Goal: Transaction & Acquisition: Purchase product/service

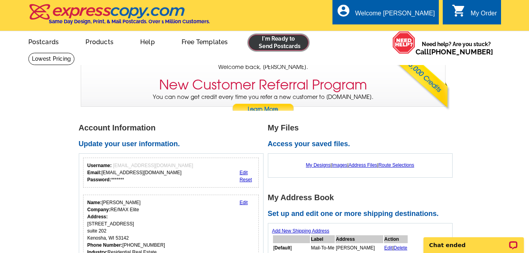
click at [273, 45] on link at bounding box center [279, 43] width 60 height 16
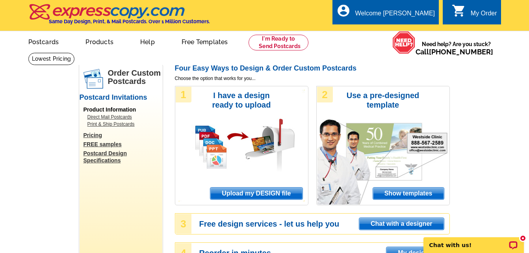
click at [388, 191] on span "Show templates" at bounding box center [408, 194] width 71 height 12
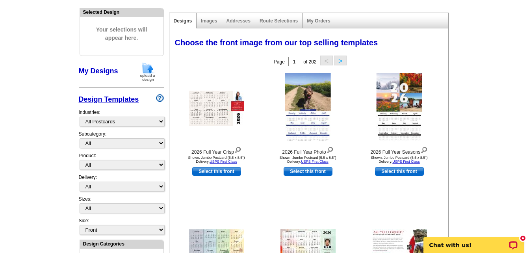
scroll to position [163, 0]
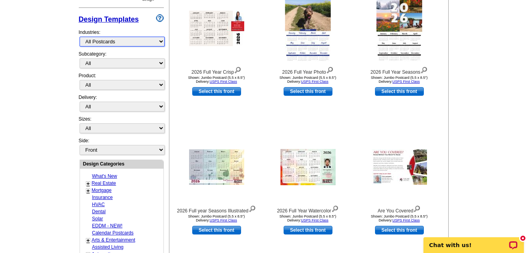
click at [126, 44] on select "What's New Real Estate Mortgage Insurance HVAC Dental Solar EDDM - NEW! Calenda…" at bounding box center [122, 42] width 85 height 10
select select "785"
click at [80, 37] on select "What's New Real Estate Mortgage Insurance HVAC Dental Solar EDDM - NEW! Calenda…" at bounding box center [122, 42] width 85 height 10
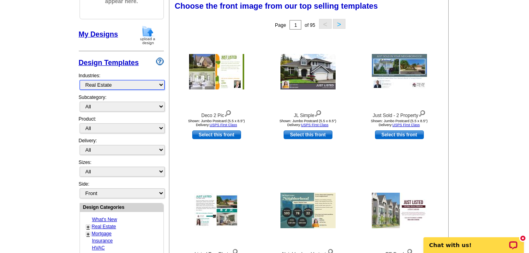
scroll to position [117, 0]
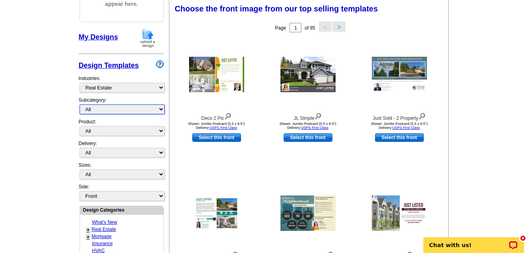
click at [141, 112] on select "All RE/MAX® Referrals Keller Williams® Berkshire Hathaway Home Services Century…" at bounding box center [122, 109] width 85 height 10
select select "807"
click at [80, 105] on select "All RE/MAX® Referrals Keller Williams® Berkshire Hathaway Home Services Century…" at bounding box center [122, 109] width 85 height 10
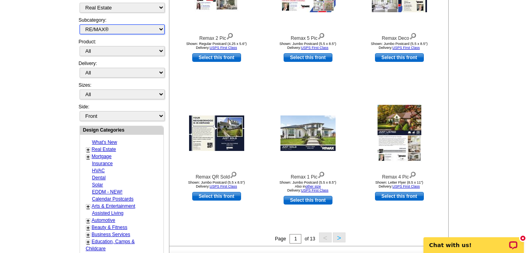
scroll to position [199, 0]
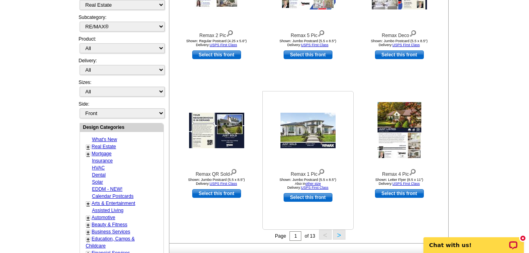
click at [312, 199] on link "Select this front" at bounding box center [308, 197] width 49 height 9
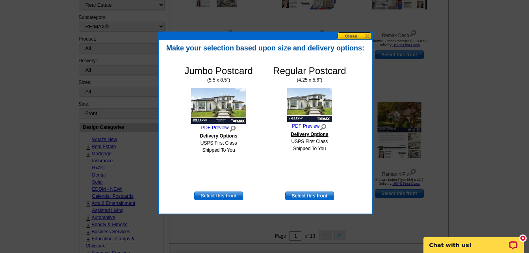
click at [226, 195] on link "Select this front" at bounding box center [218, 196] width 49 height 9
select select "2"
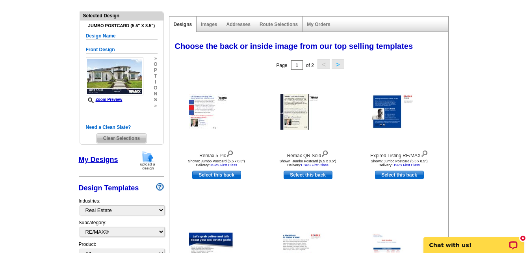
scroll to position [58, 0]
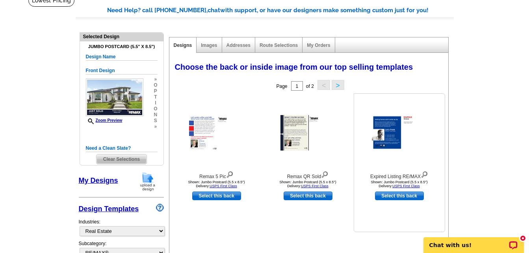
click at [395, 122] on img at bounding box center [399, 133] width 55 height 36
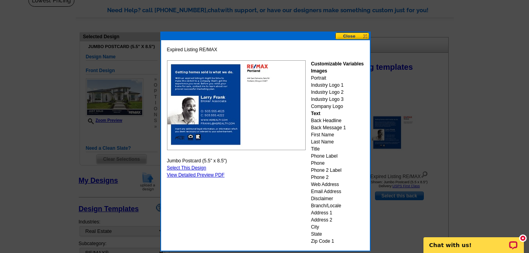
click at [350, 35] on button at bounding box center [352, 35] width 35 height 7
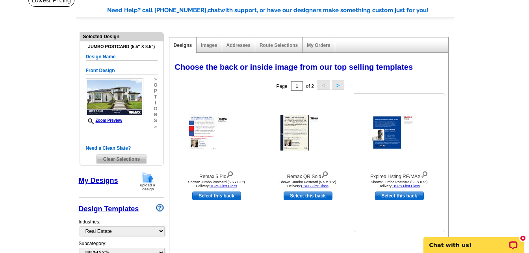
click at [385, 195] on link "Select this back" at bounding box center [399, 196] width 49 height 9
select select "front"
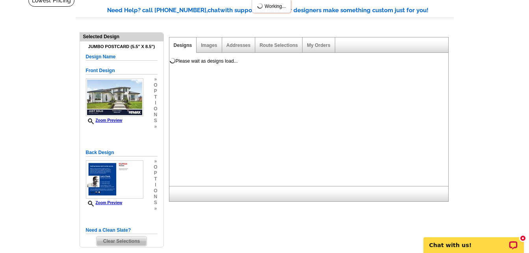
scroll to position [0, 0]
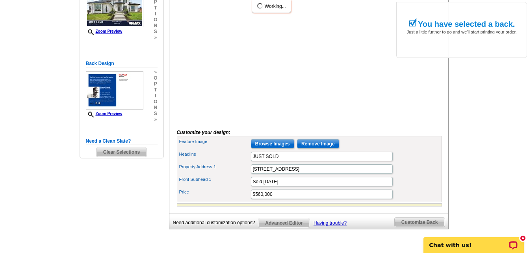
scroll to position [176, 0]
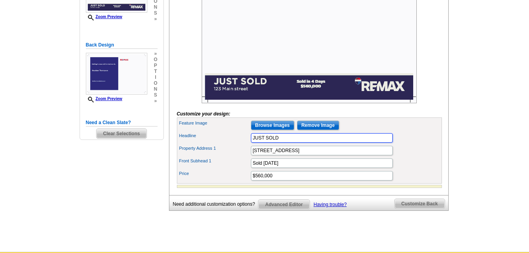
click at [297, 143] on input "JUST SOLD" at bounding box center [322, 137] width 142 height 9
type input "JUST SOLD $213,000"
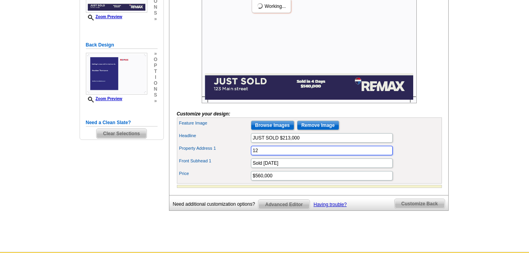
type input "1"
click at [298, 155] on input "Property Address 1" at bounding box center [322, 150] width 142 height 9
type input "43386 N Forest Dr"
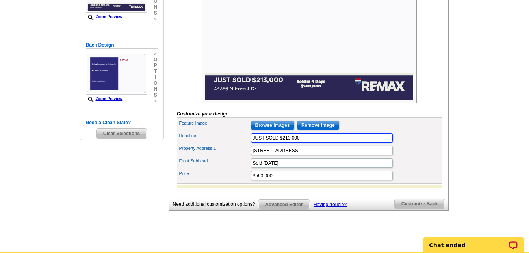
click at [306, 143] on input "JUST SOLD $213,000" at bounding box center [322, 137] width 142 height 9
type input "JUST SOLD!"
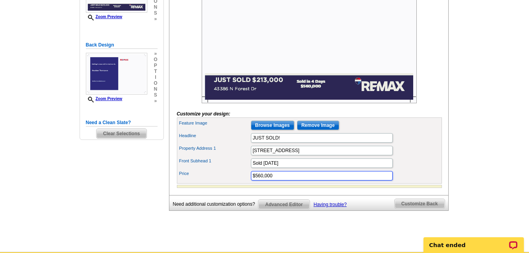
click at [295, 180] on input "$560,000" at bounding box center [322, 175] width 142 height 9
type input "$213,000"
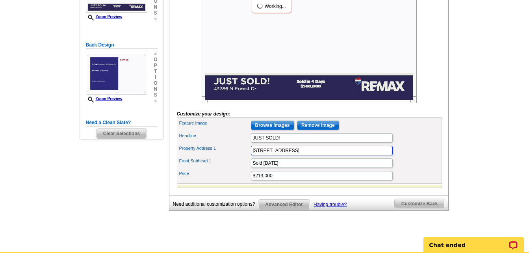
click at [303, 155] on input "43386 N Forest Dr" at bounding box center [322, 150] width 142 height 9
type input "43386 N Forest Dr, Antioch IL"
click at [294, 168] on input "Sold in 4 Days" at bounding box center [322, 162] width 142 height 9
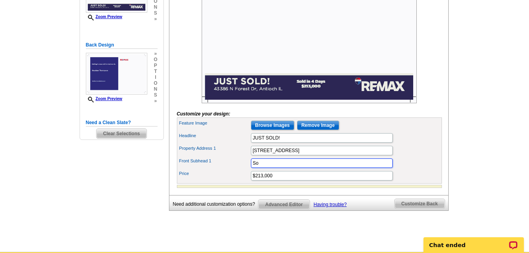
type input "S"
type input "Sold in your neighborhood"
click at [421, 144] on div "Headline JUST SOLD!" at bounding box center [310, 138] width 262 height 13
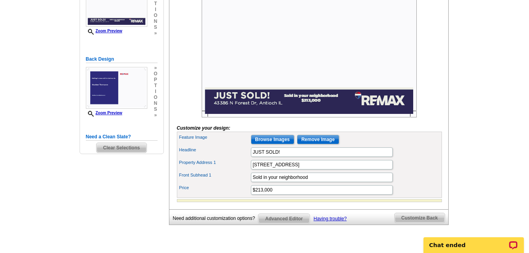
scroll to position [171, 0]
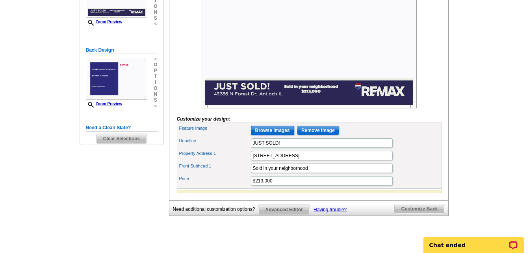
click at [282, 135] on input "Browse Images" at bounding box center [272, 130] width 43 height 9
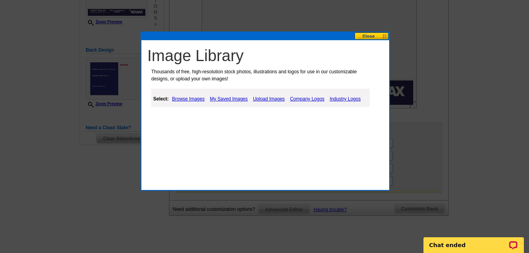
click at [267, 99] on link "Upload Images" at bounding box center [269, 98] width 36 height 9
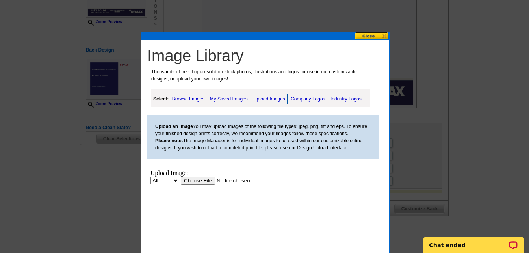
scroll to position [0, 0]
click at [203, 180] on input "file" at bounding box center [231, 181] width 100 height 8
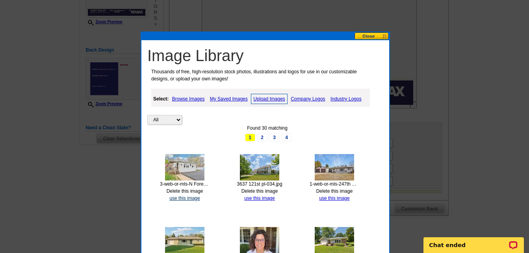
click at [193, 199] on link "use this image" at bounding box center [184, 198] width 30 height 6
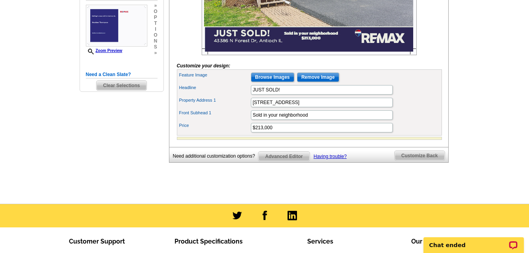
scroll to position [205, 0]
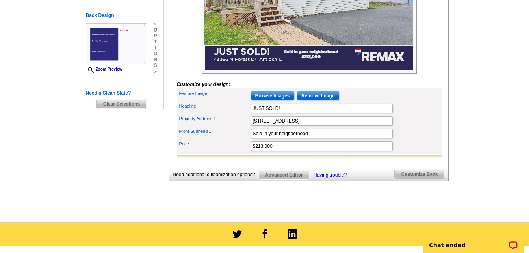
click at [434, 179] on span "Customize Back" at bounding box center [420, 173] width 50 height 9
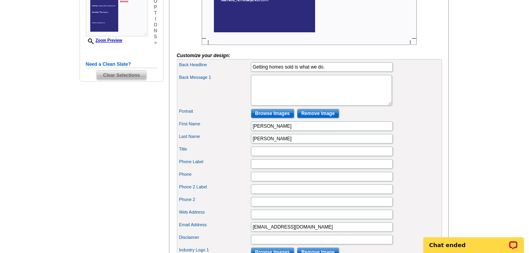
scroll to position [233, 0]
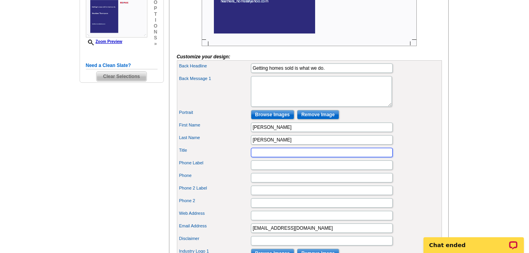
click at [302, 157] on input "Title" at bounding box center [322, 152] width 142 height 9
type input "ABR"
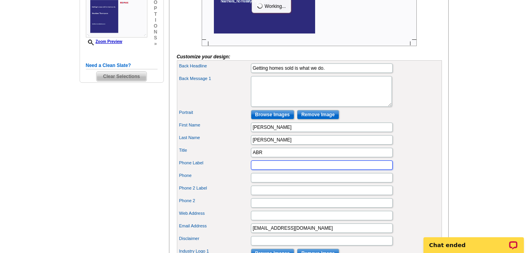
click at [272, 170] on input "Phone Label" at bounding box center [322, 164] width 142 height 9
type input "Cell"
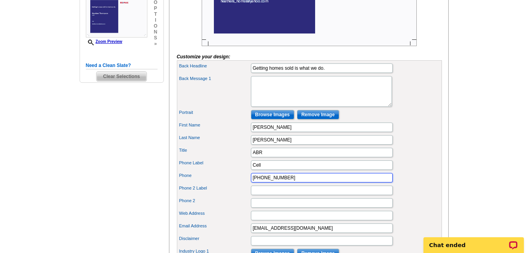
type input "[PHONE_NUMBER]"
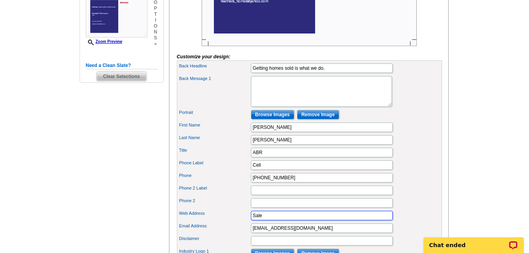
type input "[DOMAIN_NAME]"
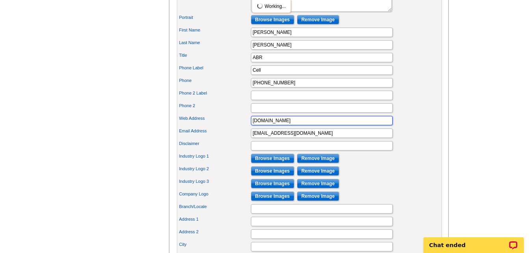
scroll to position [329, 0]
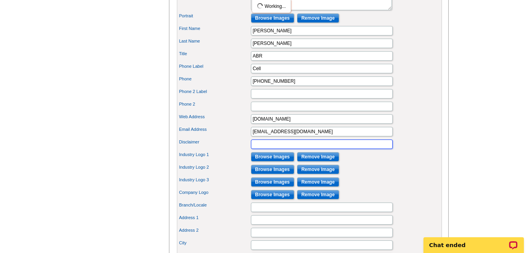
click at [387, 149] on input "Disclaimer" at bounding box center [322, 144] width 142 height 9
type input "Equal Housing Opportunity"
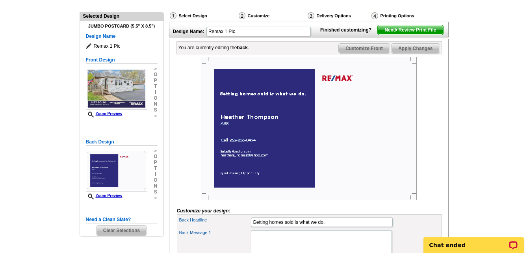
scroll to position [83, 0]
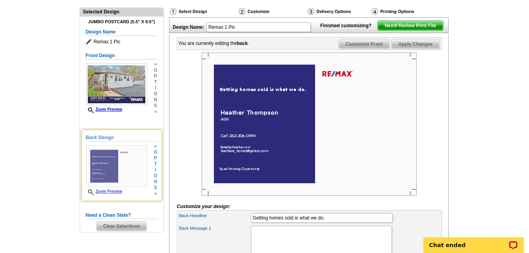
click at [131, 167] on img at bounding box center [116, 166] width 61 height 42
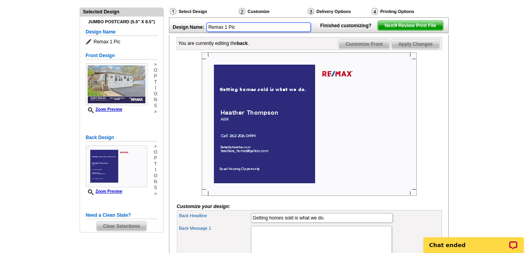
click at [283, 29] on input "Remax 1 Pic" at bounding box center [258, 26] width 104 height 9
click at [350, 49] on span "Customize Front" at bounding box center [364, 43] width 51 height 9
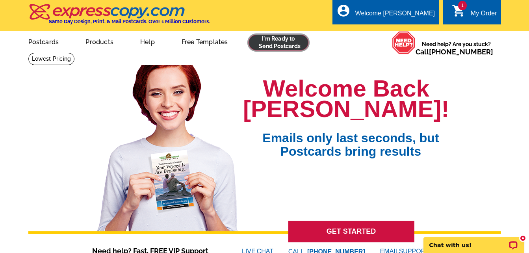
click at [265, 44] on link at bounding box center [279, 43] width 60 height 16
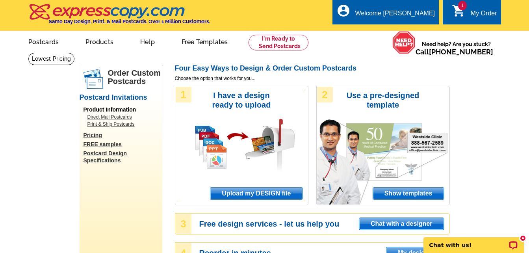
click at [393, 195] on span "Show templates" at bounding box center [408, 194] width 71 height 12
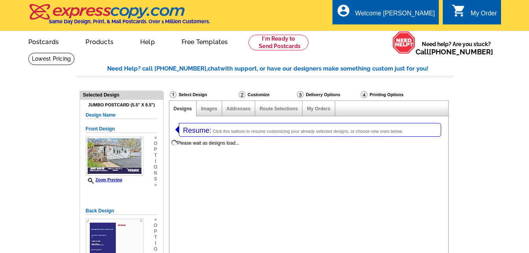
select select "1"
select select "2"
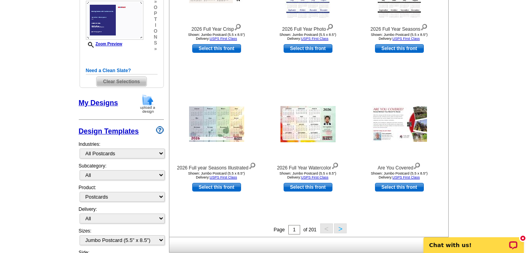
scroll to position [236, 0]
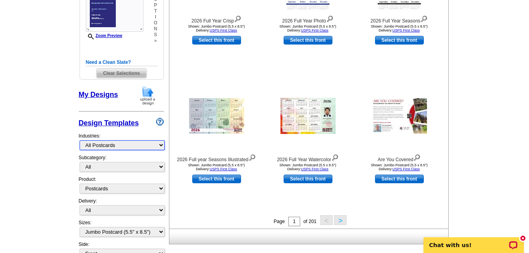
click at [131, 147] on select "What's New Real Estate Mortgage Insurance HVAC Dental Solar EDDM - NEW! Calenda…" at bounding box center [122, 145] width 85 height 10
select select "785"
click at [80, 141] on select "What's New Real Estate Mortgage Insurance HVAC Dental Solar EDDM - NEW! Calenda…" at bounding box center [122, 145] width 85 height 10
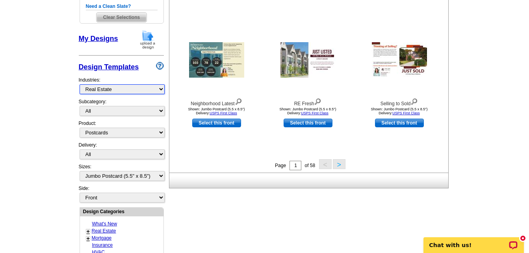
scroll to position [310, 0]
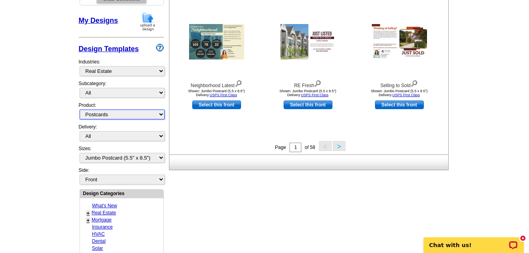
click at [135, 118] on select "All Postcards Letters and flyers Business Cards Door Hangers Greeting Cards" at bounding box center [122, 115] width 85 height 10
click at [80, 110] on select "All Postcards Letters and flyers Business Cards Door Hangers Greeting Cards" at bounding box center [122, 115] width 85 height 10
click at [136, 93] on select "All RE/MAX® Referrals Keller Williams® Berkshire Hathaway Home Services Century…" at bounding box center [122, 93] width 85 height 10
select select "807"
click at [80, 88] on select "All RE/MAX® Referrals Keller Williams® Berkshire Hathaway Home Services Century…" at bounding box center [122, 93] width 85 height 10
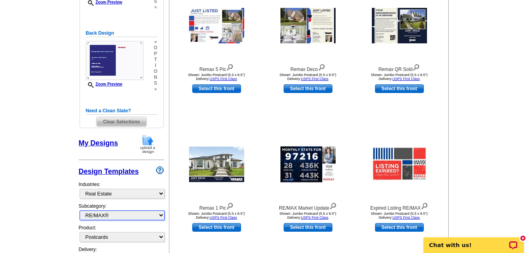
scroll to position [267, 0]
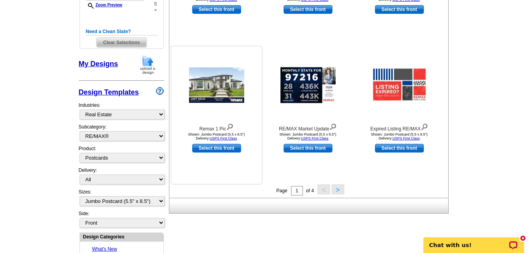
click at [212, 87] on img at bounding box center [216, 84] width 55 height 35
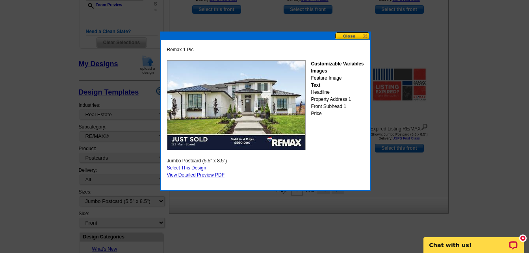
click at [193, 169] on link "Select This Design" at bounding box center [186, 168] width 39 height 6
select select "back"
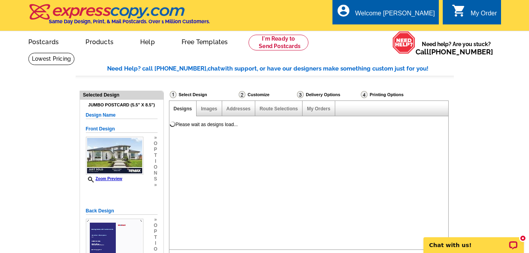
scroll to position [45, 0]
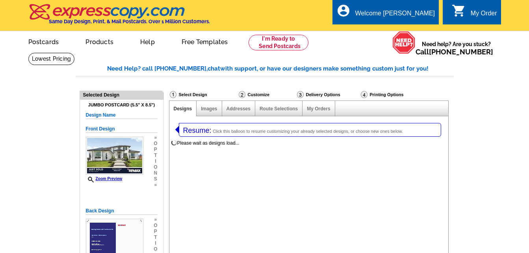
select select
select select "1"
select select "2"
select select "back"
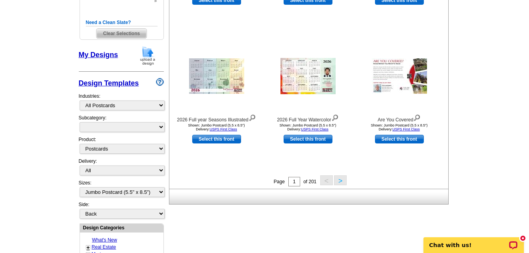
scroll to position [284, 0]
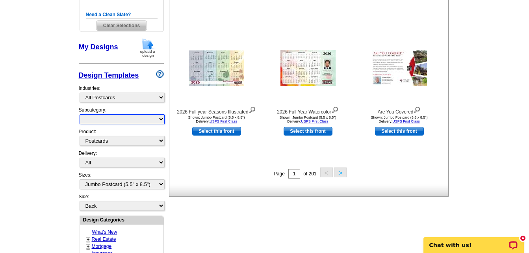
click at [140, 119] on select "All" at bounding box center [122, 119] width 85 height 10
click at [133, 99] on select "What's New Real Estate Mortgage Insurance HVAC Dental Solar EDDM - NEW! Calenda…" at bounding box center [122, 98] width 85 height 10
select select "785"
click at [80, 93] on select "What's New Real Estate Mortgage Insurance HVAC Dental Solar EDDM - NEW! Calenda…" at bounding box center [122, 98] width 85 height 10
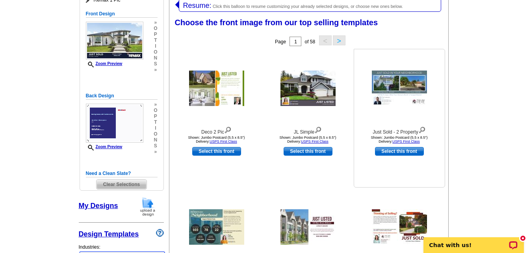
scroll to position [122, 0]
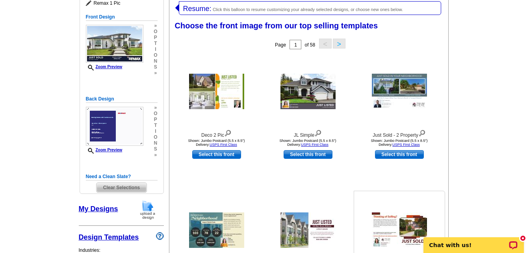
click at [387, 231] on img at bounding box center [399, 229] width 55 height 35
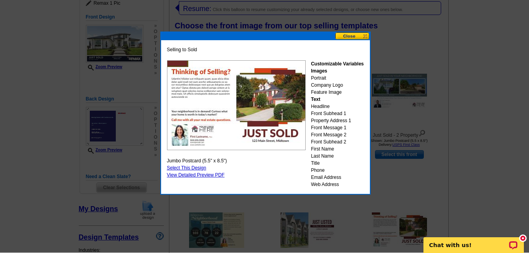
scroll to position [121, 0]
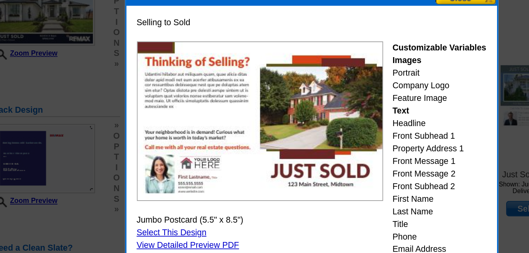
click at [141, 95] on div at bounding box center [264, 66] width 529 height 374
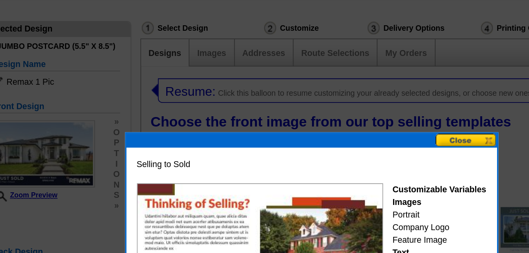
scroll to position [60, 0]
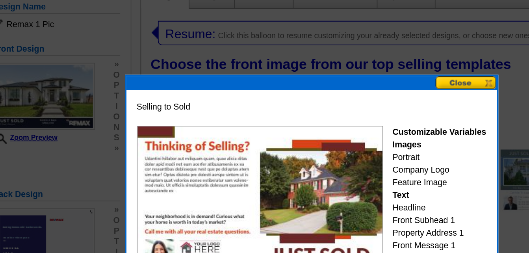
click at [348, 97] on button at bounding box center [352, 97] width 35 height 7
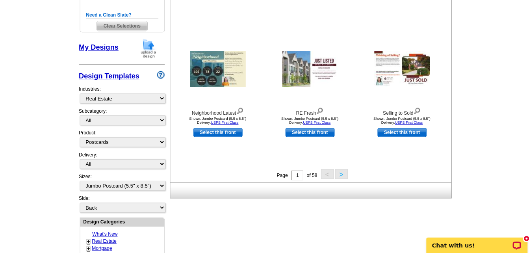
scroll to position [288, 0]
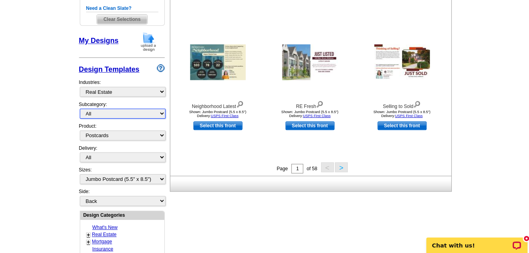
click at [140, 116] on select "All RE/MAX® Referrals Keller Williams® Berkshire Hathaway Home Services Century…" at bounding box center [122, 115] width 85 height 10
select select "807"
click at [80, 110] on select "All RE/MAX® Referrals Keller Williams® Berkshire Hathaway Home Services Century…" at bounding box center [122, 115] width 85 height 10
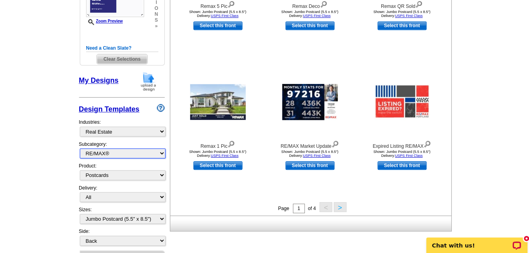
scroll to position [309, 0]
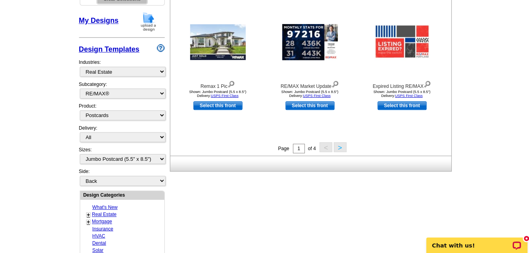
click at [337, 149] on button ">" at bounding box center [338, 148] width 13 height 10
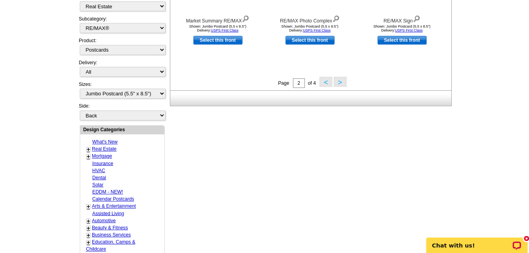
scroll to position [380, 0]
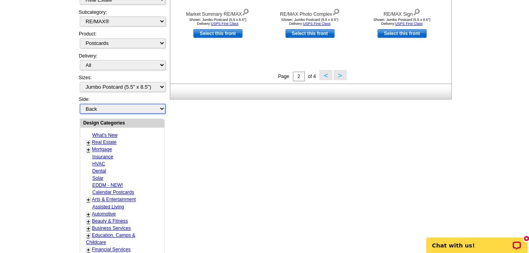
click at [147, 106] on select "Front Back" at bounding box center [122, 109] width 85 height 10
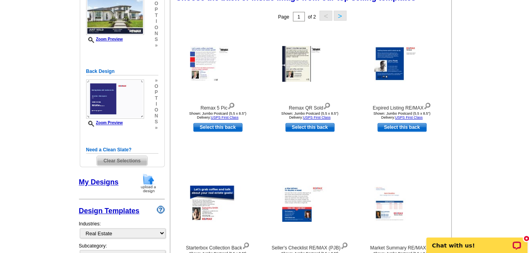
scroll to position [122, 0]
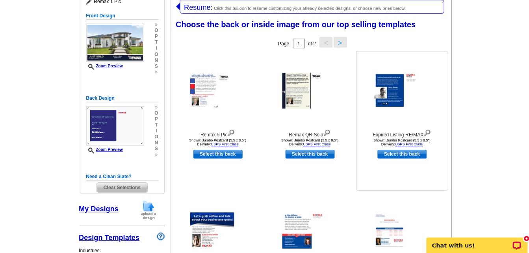
click at [390, 102] on img at bounding box center [399, 92] width 55 height 36
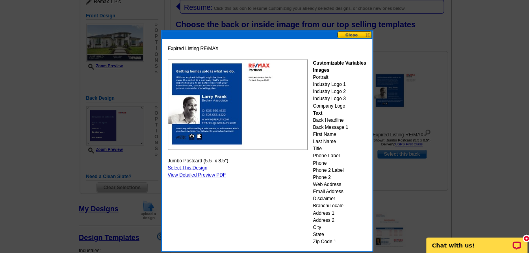
scroll to position [125, 0]
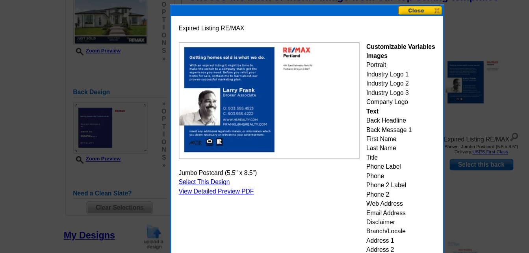
click at [349, 31] on button at bounding box center [352, 33] width 35 height 7
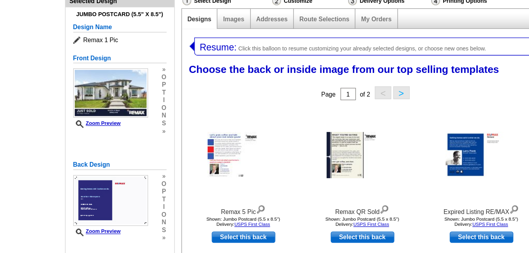
scroll to position [93, 0]
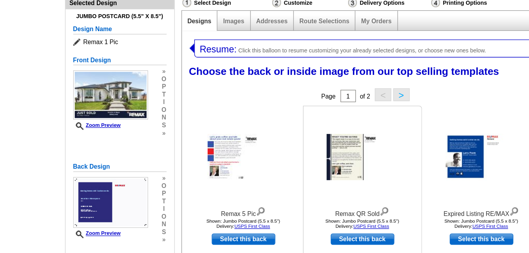
click at [297, 120] on img at bounding box center [308, 120] width 55 height 35
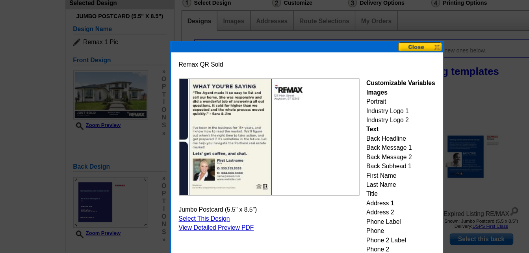
click at [344, 35] on button at bounding box center [352, 35] width 35 height 7
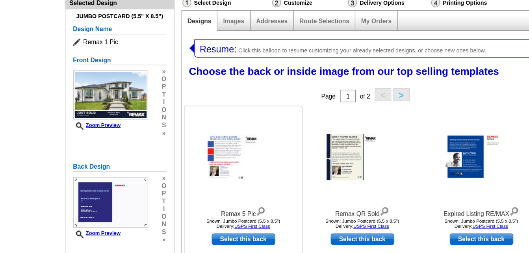
click at [206, 115] on img at bounding box center [216, 120] width 55 height 35
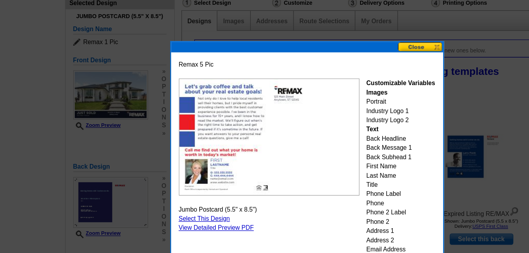
click at [354, 37] on button at bounding box center [352, 35] width 35 height 7
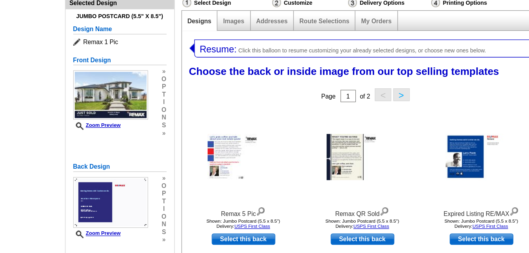
click at [336, 73] on button ">" at bounding box center [338, 73] width 13 height 10
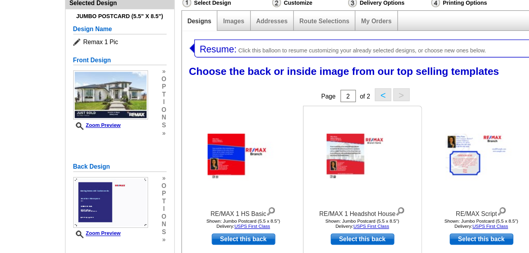
click at [297, 184] on link "Select this back" at bounding box center [308, 183] width 49 height 9
select select "front"
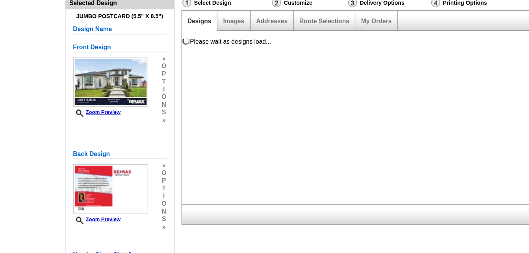
scroll to position [0, 0]
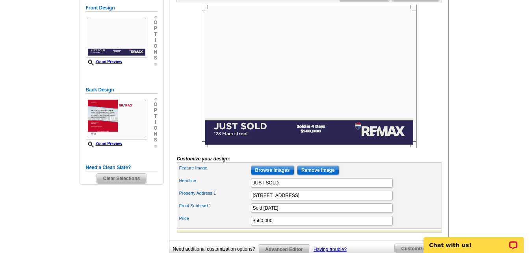
scroll to position [132, 0]
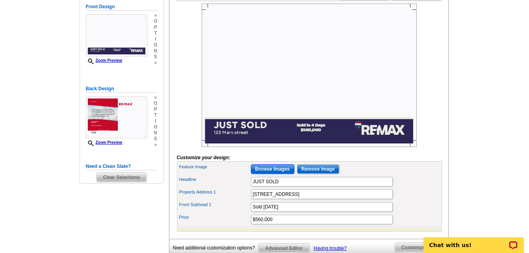
click at [264, 174] on input "Browse Images" at bounding box center [272, 168] width 43 height 9
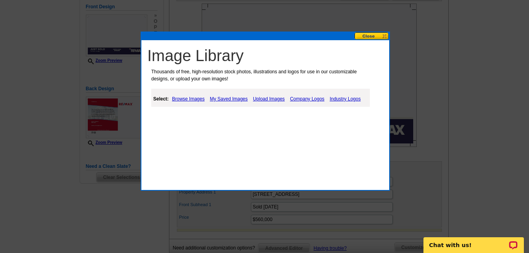
click at [238, 99] on link "My Saved Images" at bounding box center [229, 98] width 42 height 9
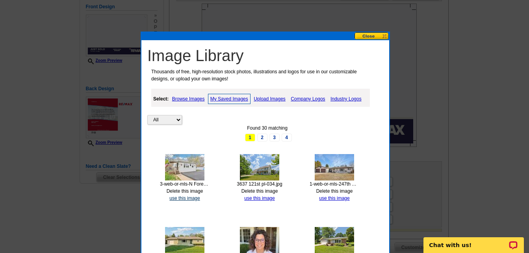
click at [184, 197] on link "use this image" at bounding box center [184, 198] width 30 height 6
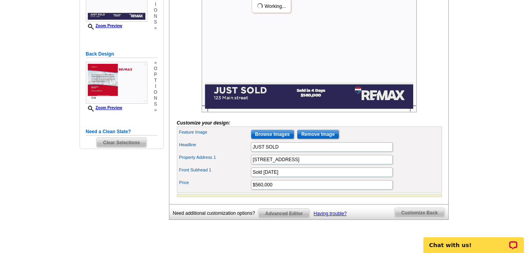
scroll to position [171, 0]
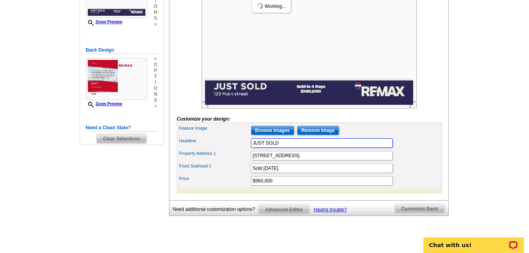
click at [288, 148] on input "JUST SOLD" at bounding box center [322, 142] width 142 height 9
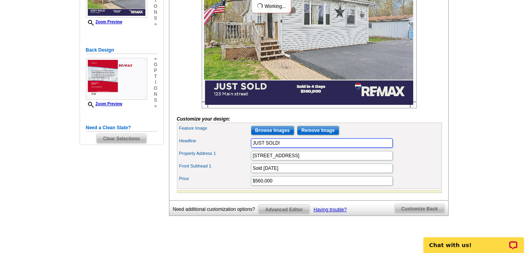
type input "JUST SOLD!"
type input "[STREET_ADDRESS]"
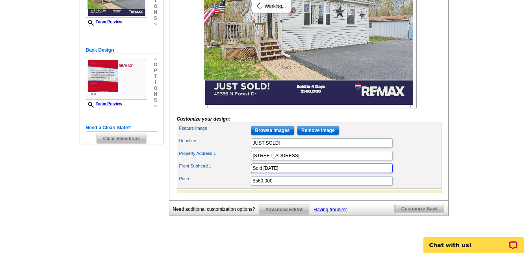
type input "s"
type input "Sold in your neighborhood"
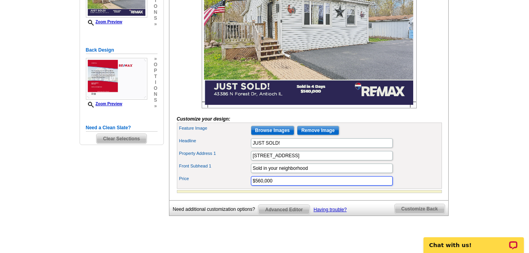
click at [292, 186] on input "$560,000" at bounding box center [322, 180] width 142 height 9
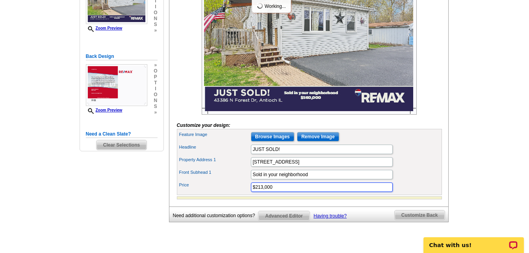
scroll to position [169, 0]
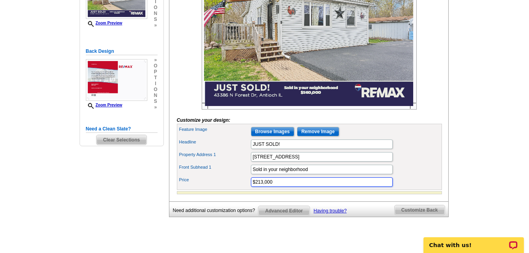
type input "$213,000"
click at [404, 215] on span "Customize Back" at bounding box center [420, 209] width 50 height 9
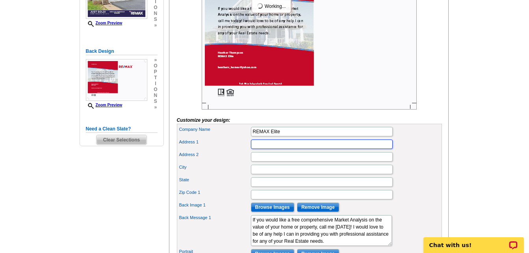
click at [261, 149] on input "Address 1" at bounding box center [322, 144] width 142 height 9
type input "[STREET_ADDRESS]"
type input "Kenosha"
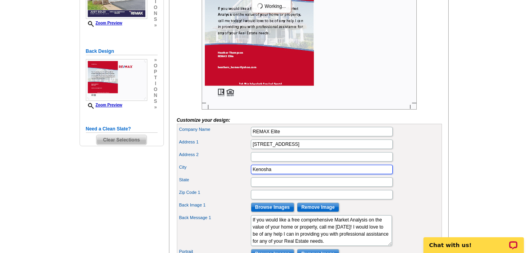
type input "WI"
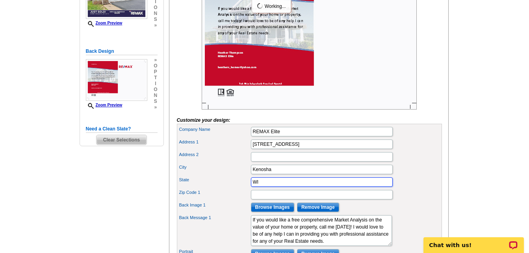
type input "53142"
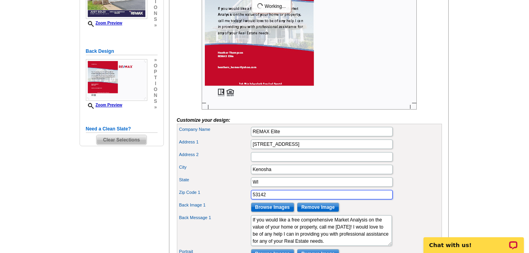
type input "ABR"
type input "[PHONE_NUMBER]"
type input "[DOMAIN_NAME]"
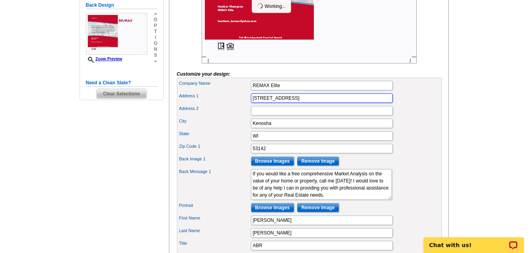
scroll to position [223, 0]
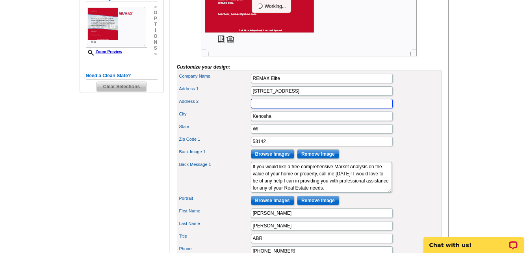
click at [292, 108] on input "Address 2" at bounding box center [322, 103] width 142 height 9
type input "STE 202"
click at [334, 96] on input "[STREET_ADDRESS]" at bounding box center [322, 90] width 142 height 9
type input "[STREET_ADDRESS]"
click at [219, 117] on label "City" at bounding box center [214, 114] width 71 height 7
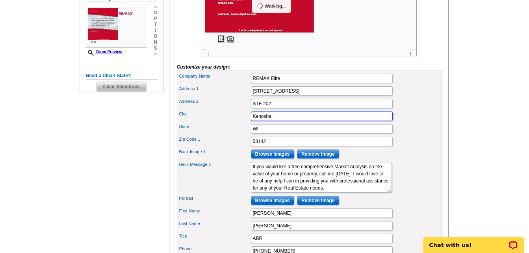
click at [251, 121] on input "Kenosha" at bounding box center [322, 116] width 142 height 9
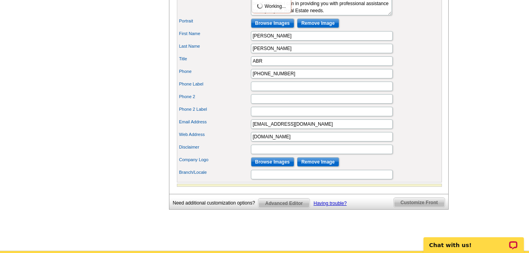
scroll to position [404, 0]
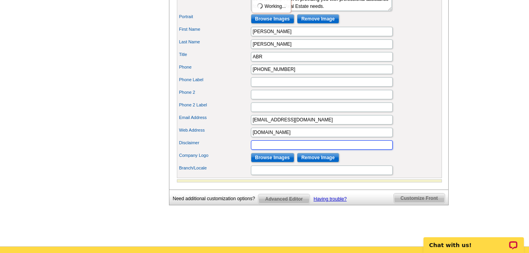
click at [385, 150] on input "Disclaimer" at bounding box center [322, 144] width 142 height 9
type input "Equal Housing Opportunity"
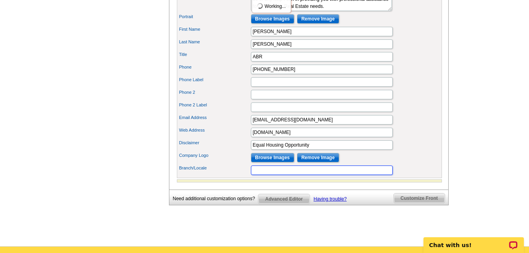
click at [339, 175] on input "Branch/Locale" at bounding box center [322, 170] width 142 height 9
type input "RE/MAX Elite"
click at [419, 151] on div "Disclaimer Equal Housing Opportunity" at bounding box center [310, 145] width 262 height 13
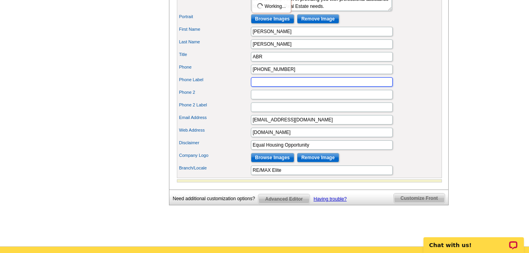
click at [377, 87] on input "Phone Label" at bounding box center [322, 81] width 142 height 9
type input "Cell"
click at [394, 101] on div "Phone 2" at bounding box center [310, 94] width 262 height 13
click at [414, 113] on div "Phone 2 Label" at bounding box center [310, 107] width 262 height 13
click at [370, 99] on input "Phone 2" at bounding box center [322, 94] width 142 height 9
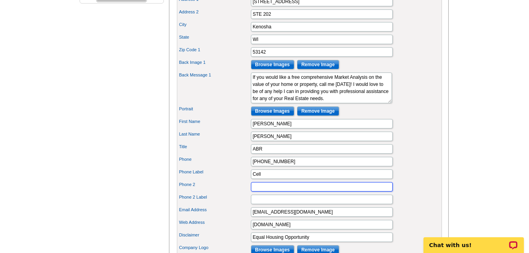
scroll to position [314, 0]
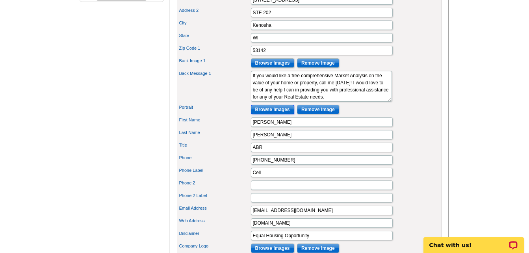
click at [283, 114] on input "Browse Images" at bounding box center [272, 109] width 43 height 9
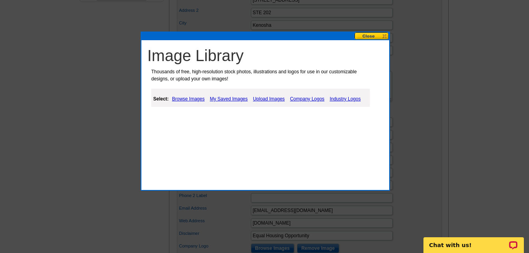
click at [222, 98] on link "My Saved Images" at bounding box center [229, 98] width 42 height 9
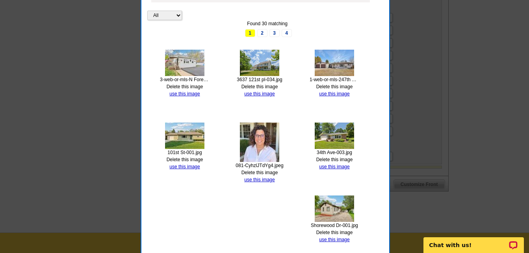
scroll to position [439, 0]
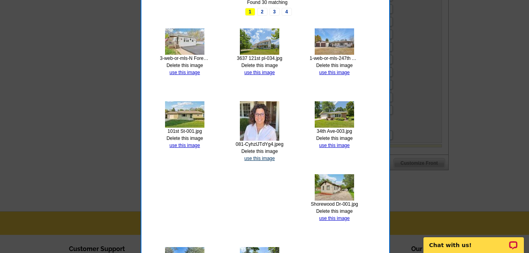
click at [264, 156] on link "use this image" at bounding box center [259, 159] width 30 height 6
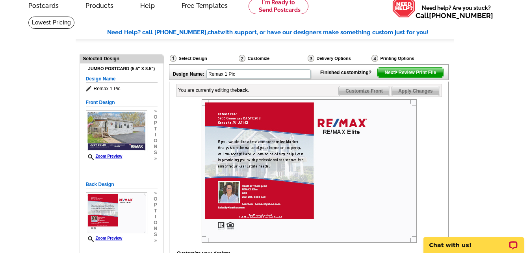
scroll to position [32, 0]
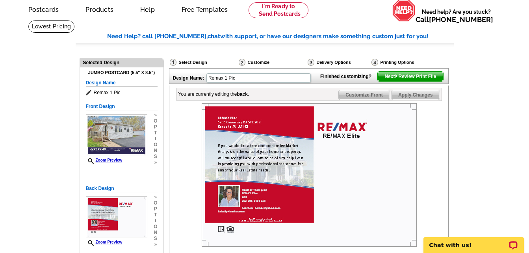
click at [424, 81] on span "Next Review Print File" at bounding box center [410, 76] width 65 height 9
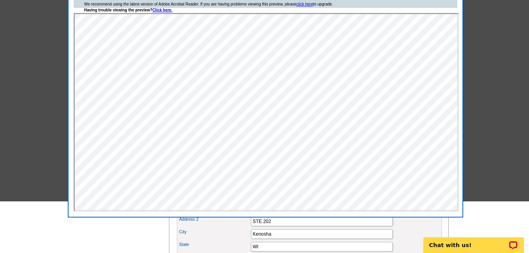
scroll to position [41, 0]
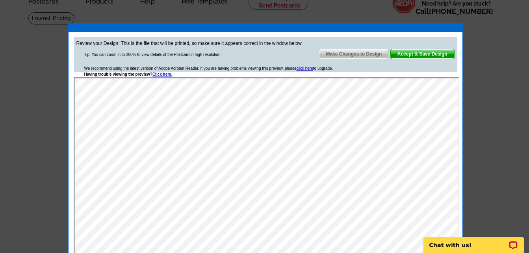
click at [433, 56] on span "Accept & Save Design" at bounding box center [422, 53] width 63 height 9
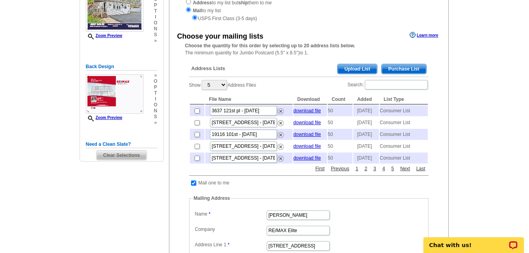
scroll to position [128, 0]
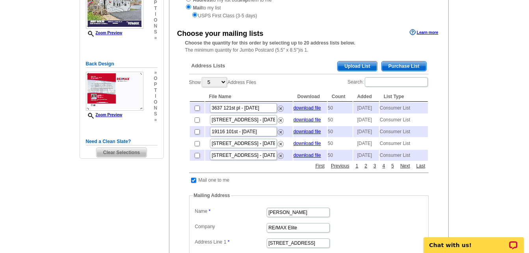
click at [415, 65] on span "Purchase List" at bounding box center [404, 65] width 45 height 9
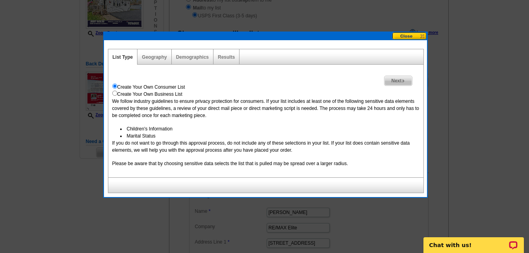
click at [398, 82] on span "Next" at bounding box center [398, 80] width 27 height 9
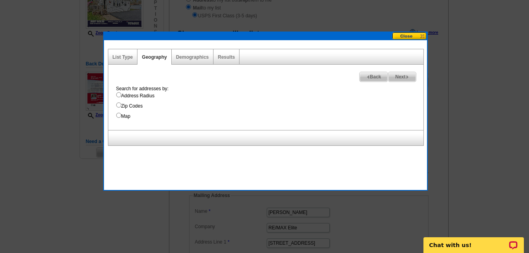
click at [117, 93] on input "Address Radius" at bounding box center [118, 94] width 5 height 5
radio input "true"
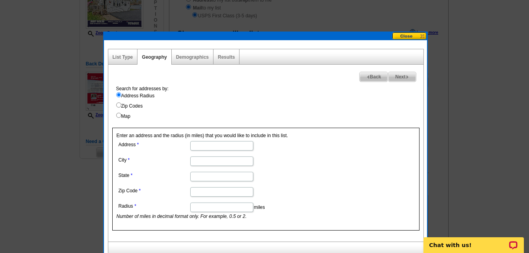
click at [230, 143] on input "Address" at bounding box center [221, 145] width 63 height 9
type input "43386 N Forest Dr"
type input "Antioch"
type input "IL"
type input "60002"
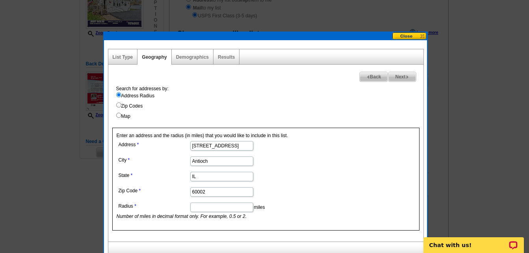
scroll to position [0, 0]
click at [240, 207] on input "Radius" at bounding box center [221, 207] width 63 height 9
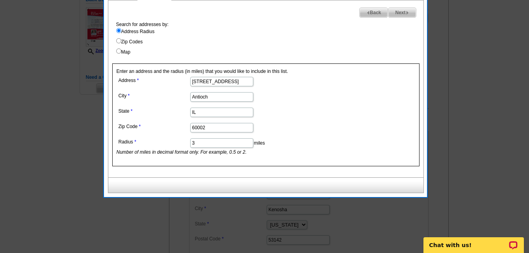
scroll to position [174, 0]
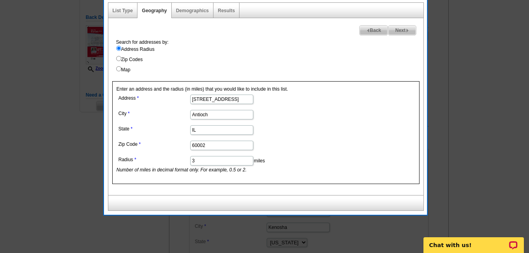
type input "3"
click at [404, 28] on span "Next" at bounding box center [402, 30] width 27 height 9
select select
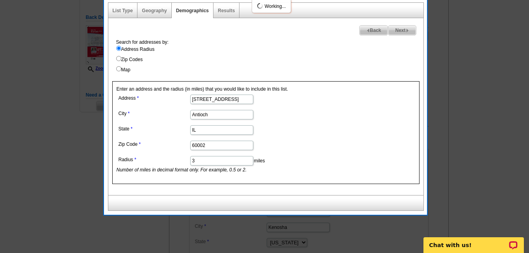
select select
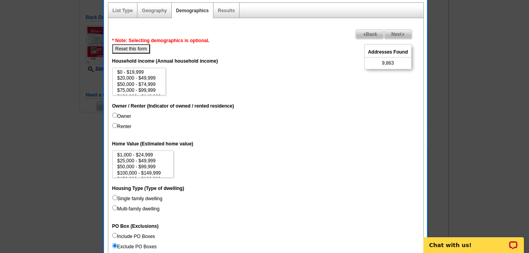
click at [404, 34] on img at bounding box center [404, 35] width 4 height 4
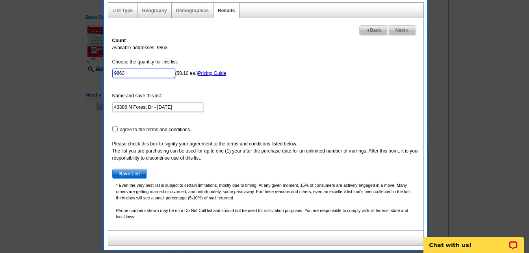
click at [154, 71] on input "9863" at bounding box center [143, 73] width 63 height 9
type input "9"
type input "50"
click at [113, 127] on input "checkbox" at bounding box center [114, 128] width 5 height 5
checkbox input "true"
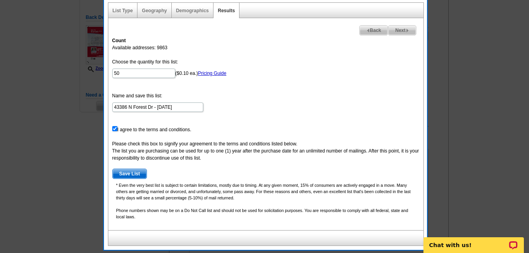
click at [131, 173] on span "Save List" at bounding box center [130, 173] width 34 height 9
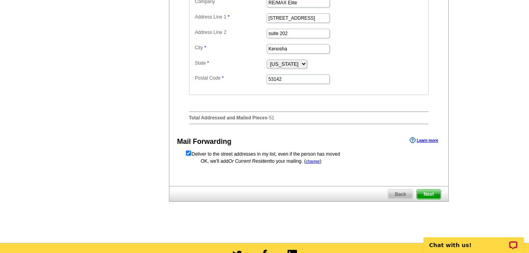
scroll to position [336, 0]
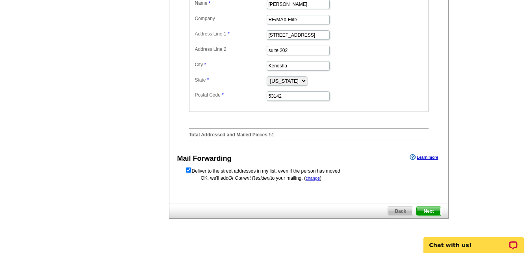
click at [435, 216] on span "Next" at bounding box center [429, 210] width 24 height 9
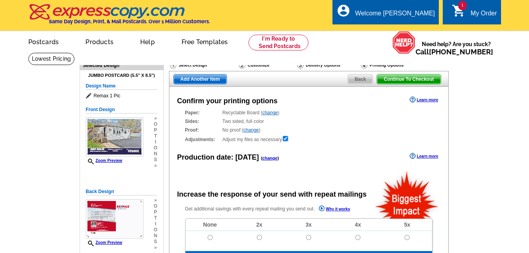
radio input "false"
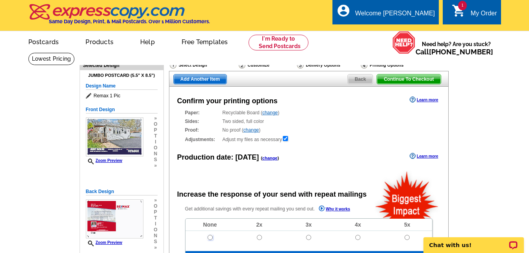
click at [208, 236] on input "radio" at bounding box center [210, 237] width 5 height 5
radio input "true"
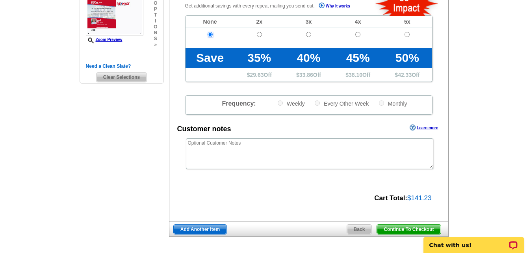
scroll to position [270, 0]
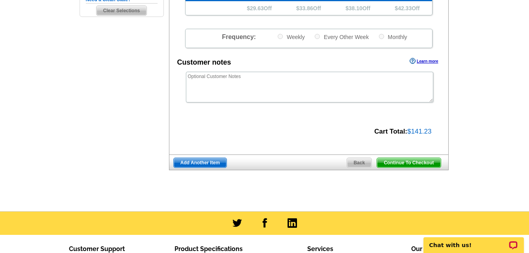
click at [414, 166] on span "Continue To Checkout" at bounding box center [408, 162] width 63 height 9
click at [413, 164] on span "Continue To Checkout" at bounding box center [408, 162] width 63 height 9
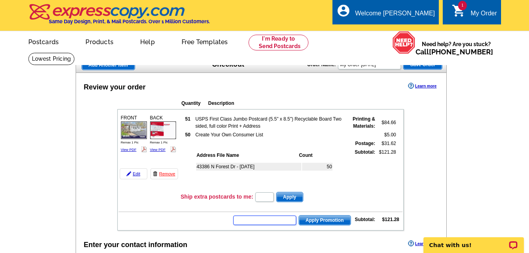
click at [286, 221] on input "text" at bounding box center [264, 220] width 63 height 9
type input "chat20"
click at [319, 219] on span "Apply Promotion" at bounding box center [325, 220] width 52 height 9
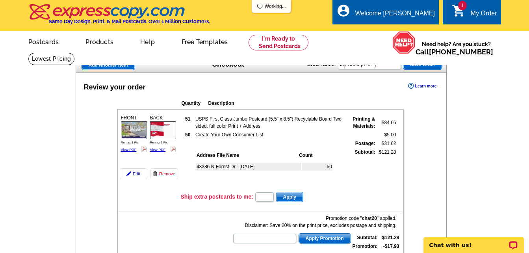
click at [319, 219] on div "Promotion code " chat20 " applied. Disclaimer: Save 20% on the print price, exc…" at bounding box center [315, 222] width 164 height 14
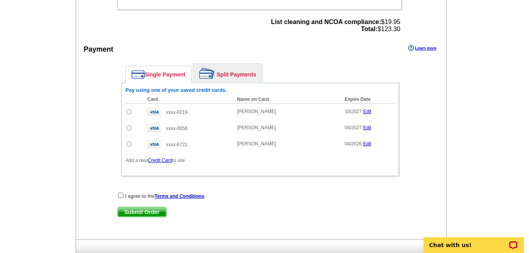
scroll to position [357, 0]
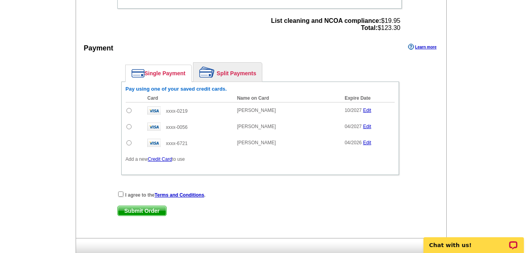
click at [166, 159] on link "Credit Card" at bounding box center [160, 159] width 24 height 6
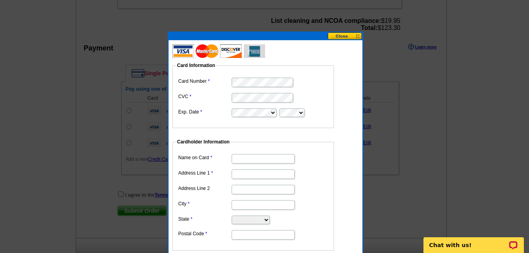
click at [273, 158] on input "Name on Card" at bounding box center [263, 158] width 63 height 9
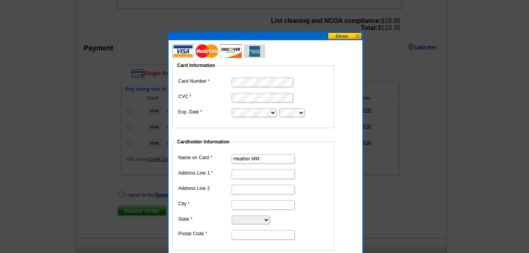
click at [273, 158] on input "Heather MM" at bounding box center [263, 158] width 63 height 9
type input "[PERSON_NAME]"
type input "[STREET_ADDRESS]"
type input "Unit F"
type input "Kenosha"
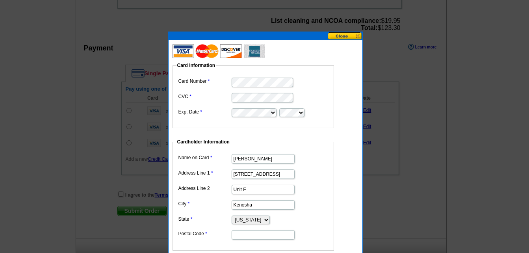
select select "WI"
type input "53142"
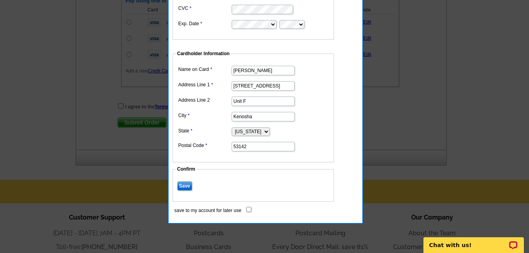
scroll to position [461, 0]
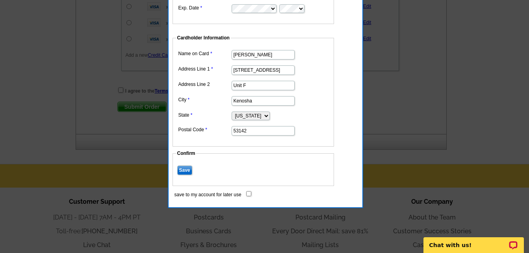
click at [249, 194] on input "save to my account for later use" at bounding box center [248, 193] width 5 height 5
checkbox input "true"
click at [189, 169] on input "Save" at bounding box center [184, 170] width 15 height 9
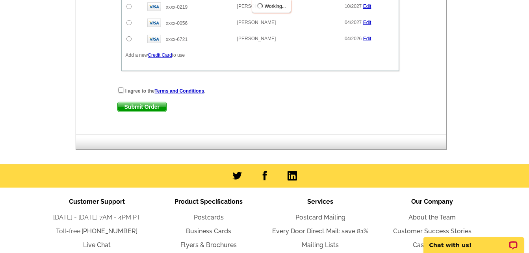
click at [119, 79] on div "Single Payment Split Payments Pay using one of your saved credit cards. Card Na…" at bounding box center [260, 16] width 286 height 125
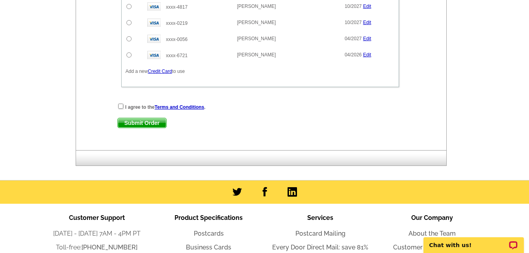
click at [119, 90] on div "Single Payment Split Payments Pay using one of your saved credit cards. Card Na…" at bounding box center [260, 24] width 286 height 141
click at [120, 106] on input "checkbox" at bounding box center [120, 106] width 5 height 5
checkbox input "true"
click at [141, 126] on span "Submit Order" at bounding box center [142, 122] width 48 height 9
click at [129, 7] on input "radio" at bounding box center [128, 6] width 5 height 5
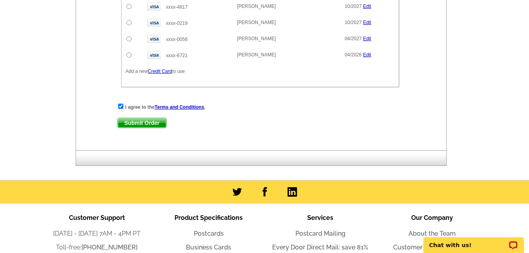
radio input "true"
click at [149, 126] on span "Submit Order" at bounding box center [142, 122] width 48 height 9
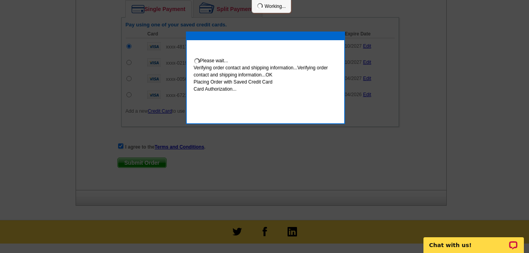
scroll to position [501, 0]
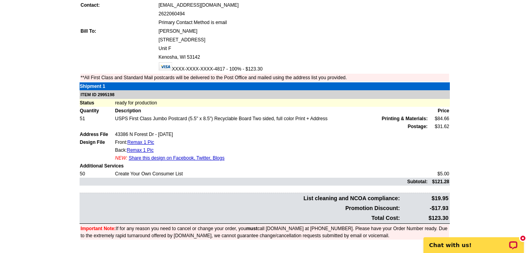
scroll to position [136, 0]
